Goal: Find specific page/section: Find specific page/section

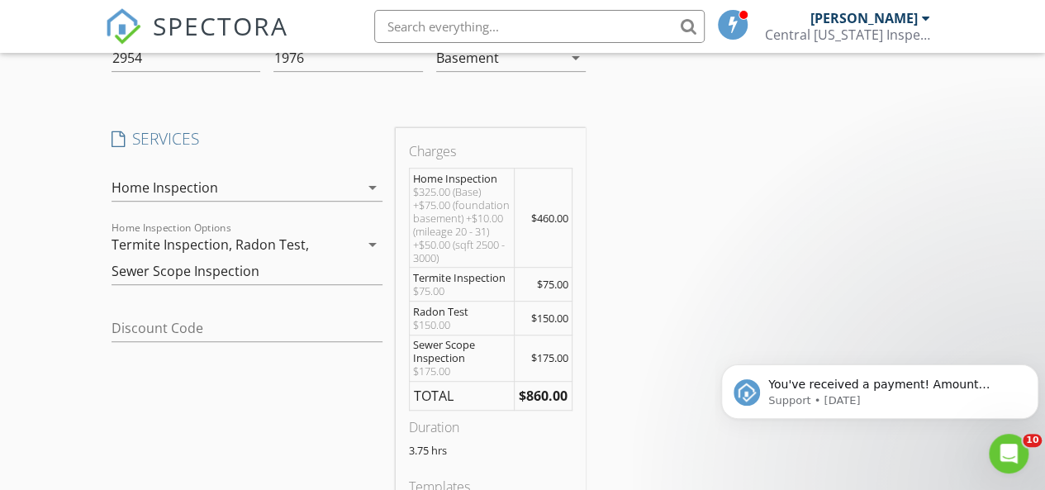
click at [428, 24] on input "text" at bounding box center [539, 26] width 330 height 33
paste input "[PERSON_NAME]"
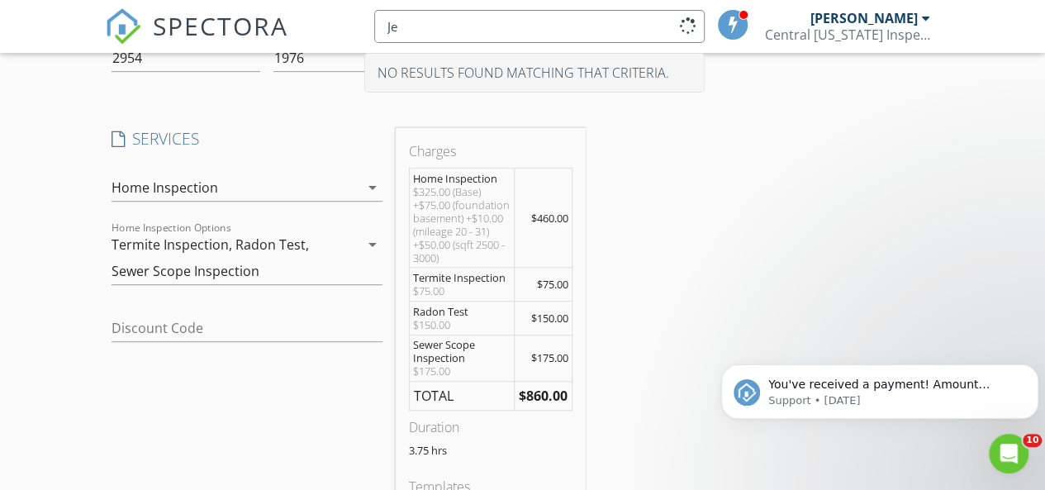
type input "J"
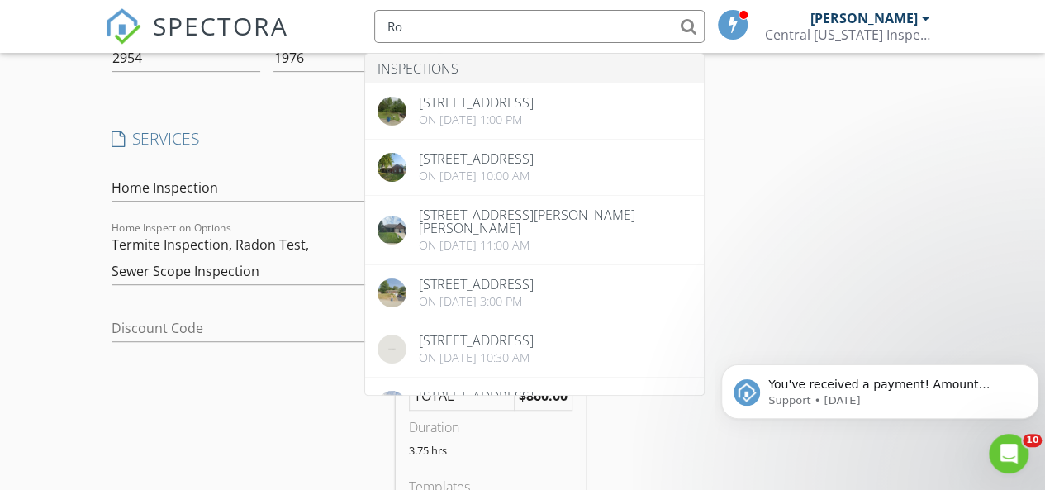
click at [430, 29] on input "Ro" at bounding box center [539, 26] width 330 height 33
type input "R"
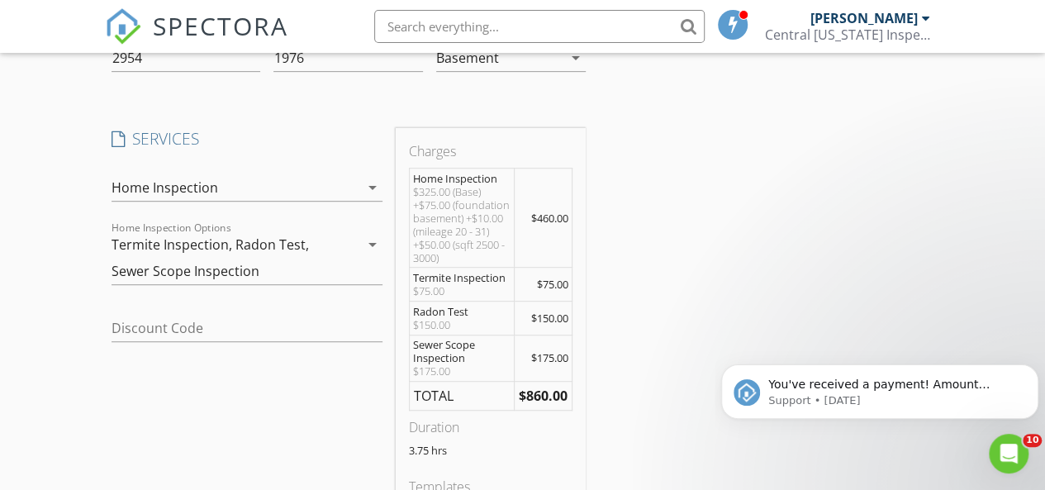
paste input "[PERSON_NAME]"
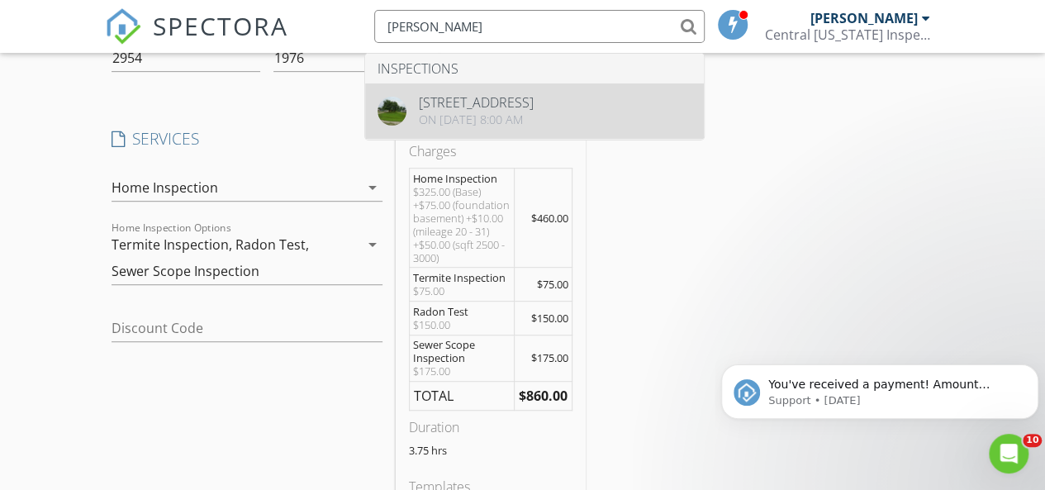
type input "[PERSON_NAME]"
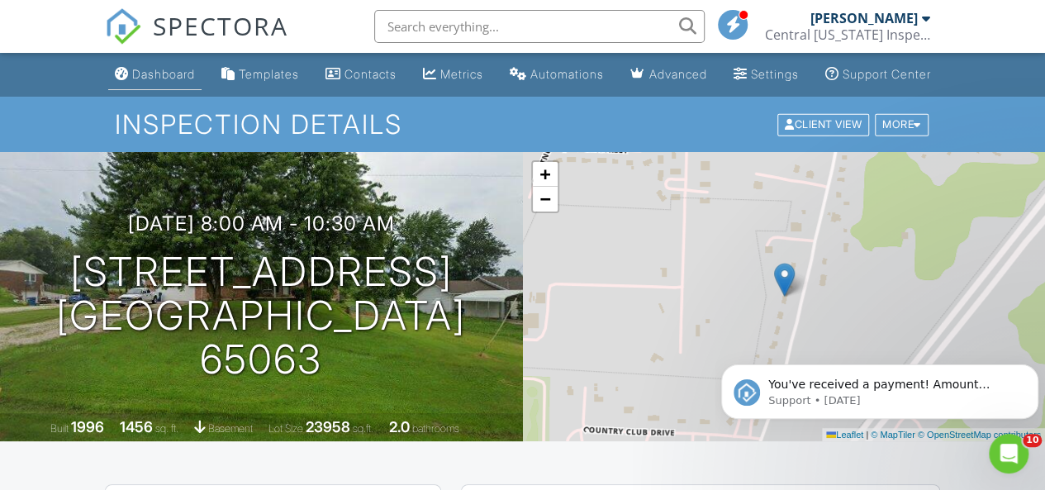
click at [128, 67] on div "Dashboard" at bounding box center [122, 73] width 14 height 13
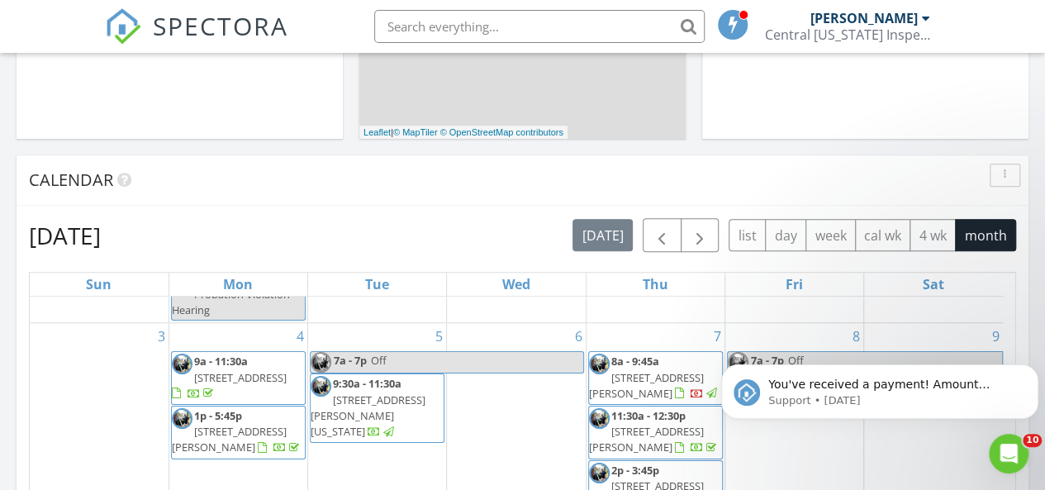
scroll to position [591, 0]
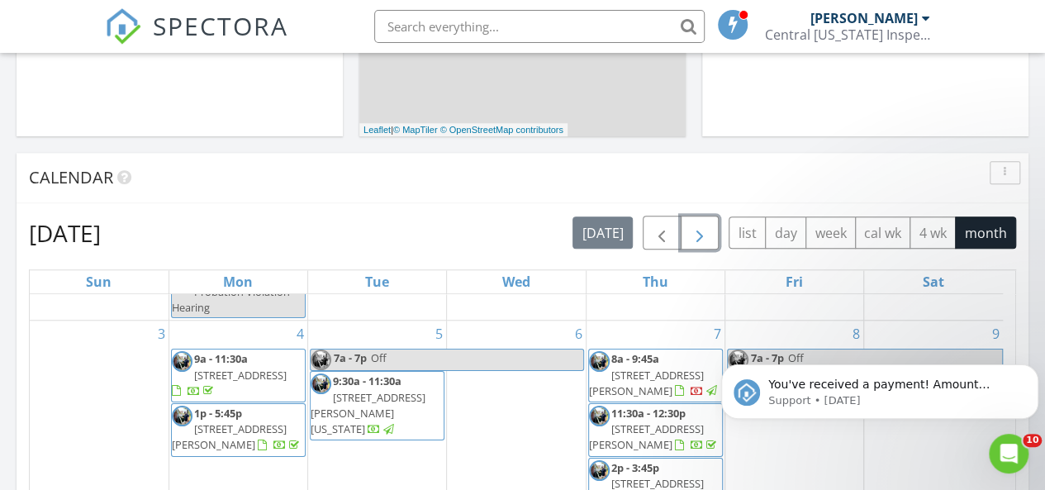
click at [700, 230] on span "button" at bounding box center [700, 233] width 20 height 20
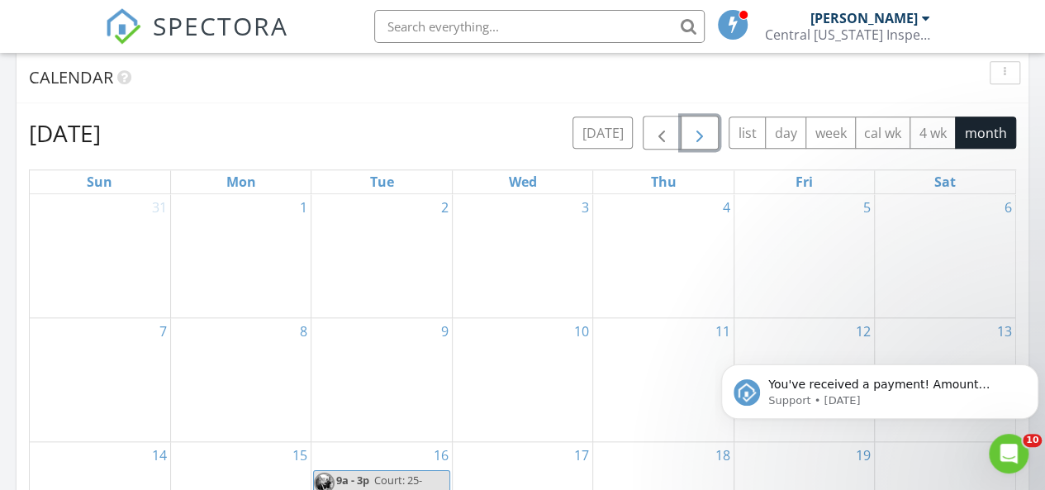
scroll to position [665, 0]
